Goal: Transaction & Acquisition: Download file/media

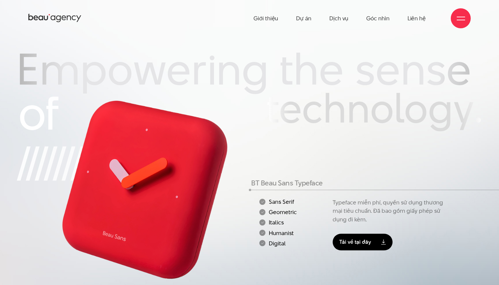
click at [348, 239] on link "Tải về tại đây" at bounding box center [363, 241] width 60 height 17
click at [460, 20] on span at bounding box center [461, 20] width 8 height 1
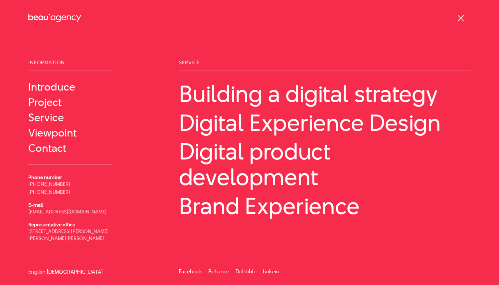
click at [460, 19] on div at bounding box center [461, 18] width 8 height 8
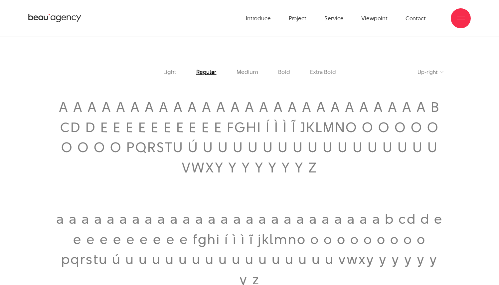
scroll to position [854, 0]
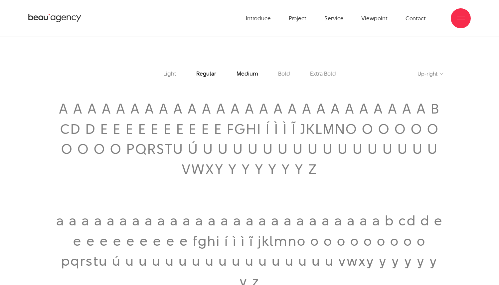
click at [237, 72] on font "Medium" at bounding box center [247, 74] width 22 height 8
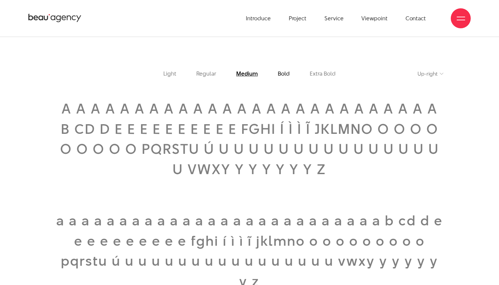
click at [280, 71] on font "Bold" at bounding box center [284, 74] width 12 height 8
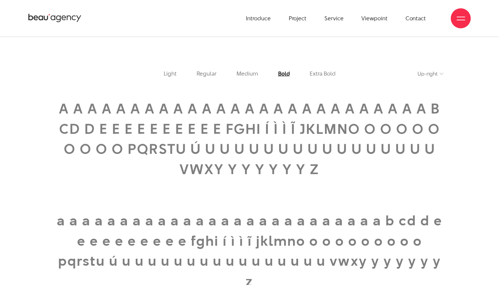
click at [308, 71] on li "Extra Bold" at bounding box center [323, 74] width 46 height 6
click at [327, 76] on font "Extra Bold" at bounding box center [323, 74] width 26 height 8
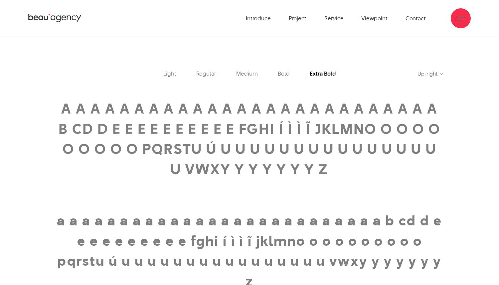
click at [421, 72] on select "Up-right Italian" at bounding box center [430, 74] width 26 height 8
click at [417, 70] on select "Up-right Italian" at bounding box center [430, 74] width 26 height 8
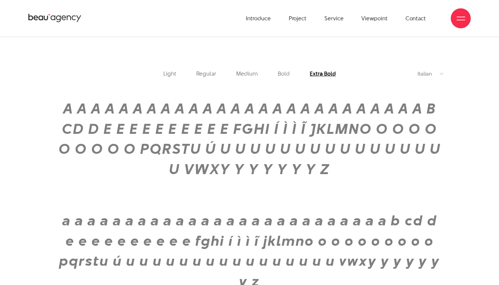
click at [424, 76] on select "Up-right Italian" at bounding box center [430, 74] width 26 height 8
select select "normal"
click at [417, 70] on select "Up-right Italian" at bounding box center [430, 74] width 26 height 8
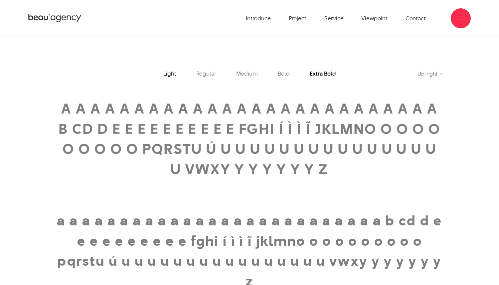
click at [173, 75] on font "Light" at bounding box center [169, 74] width 13 height 8
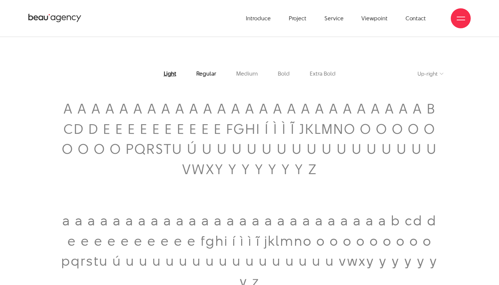
click at [200, 74] on font "Regular" at bounding box center [206, 74] width 20 height 8
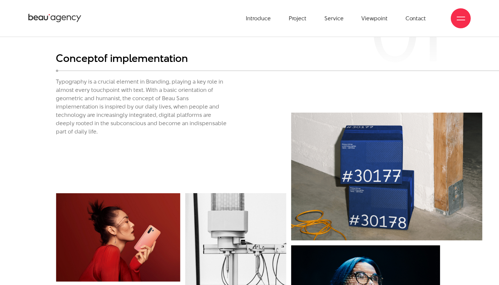
scroll to position [1595, 0]
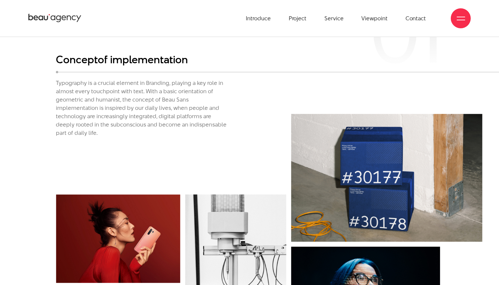
click at [113, 81] on font "Typography is a crucial element in Branding, playing a key role in almost every…" at bounding box center [141, 108] width 171 height 58
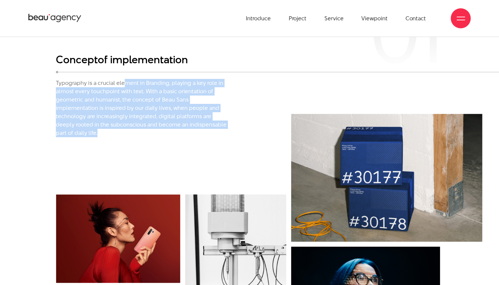
click at [113, 81] on font "Typography is a crucial element in Branding, playing a key role in almost every…" at bounding box center [141, 108] width 171 height 58
click at [130, 100] on font "Typography is a crucial element in Branding, playing a key role in almost every…" at bounding box center [141, 108] width 171 height 58
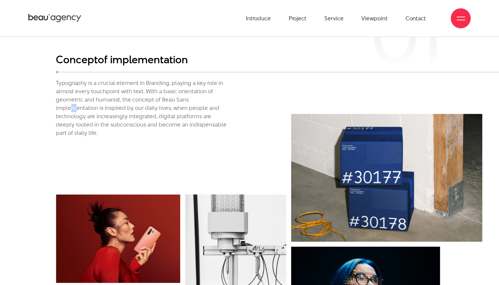
click at [130, 100] on font "Typography is a crucial element in Branding, playing a key role in almost every…" at bounding box center [141, 108] width 171 height 58
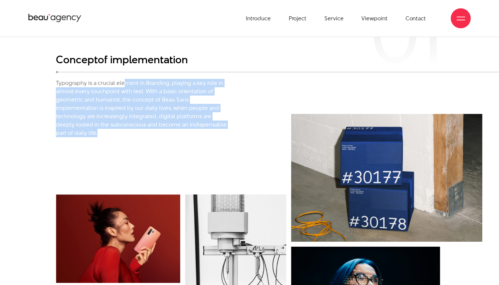
click at [130, 100] on font "Typography is a crucial element in Branding, playing a key role in almost every…" at bounding box center [141, 108] width 171 height 58
click at [135, 109] on font "Typography is a crucial element in Branding, playing a key role in almost every…" at bounding box center [141, 108] width 171 height 58
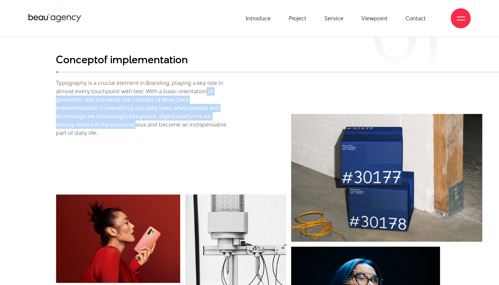
drag, startPoint x: 140, startPoint y: 90, endPoint x: 198, endPoint y: 138, distance: 75.4
click at [191, 132] on div "01 Concept of implementation Typography is a crucial element in Branding, playi…" at bounding box center [249, 200] width 469 height 292
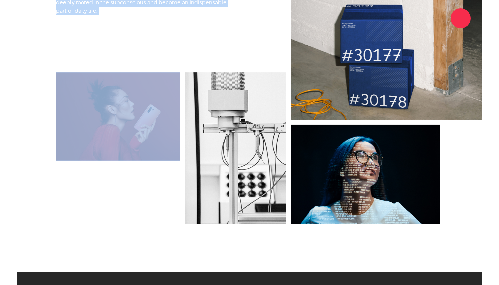
scroll to position [1733, 0]
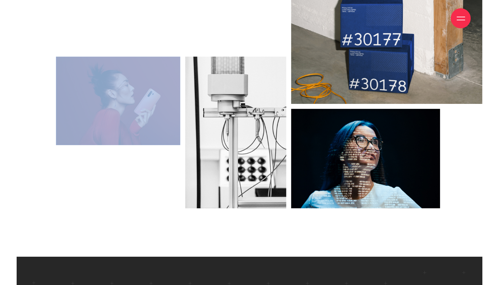
click at [196, 187] on img at bounding box center [235, 133] width 101 height 152
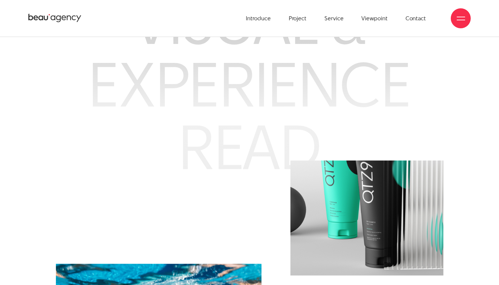
scroll to position [2276, 0]
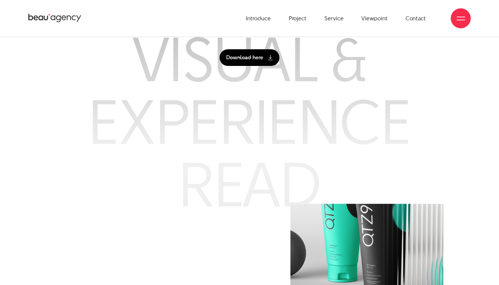
click at [251, 54] on font "Download here" at bounding box center [244, 58] width 37 height 8
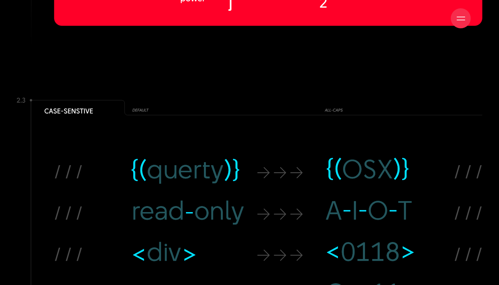
scroll to position [5696, 0]
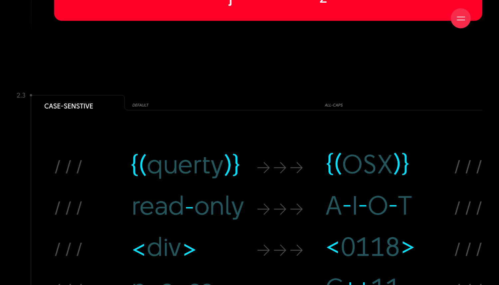
click at [150, 94] on img at bounding box center [250, 274] width 466 height 365
click at [143, 97] on img at bounding box center [250, 274] width 466 height 365
click at [339, 95] on img at bounding box center [250, 274] width 466 height 365
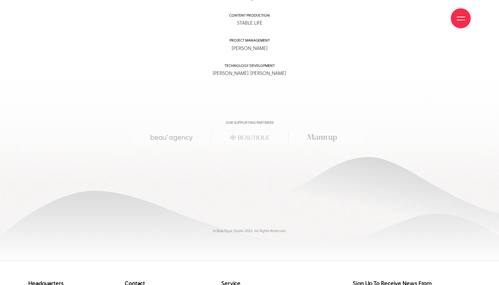
scroll to position [8134, 0]
